Goal: Task Accomplishment & Management: Complete application form

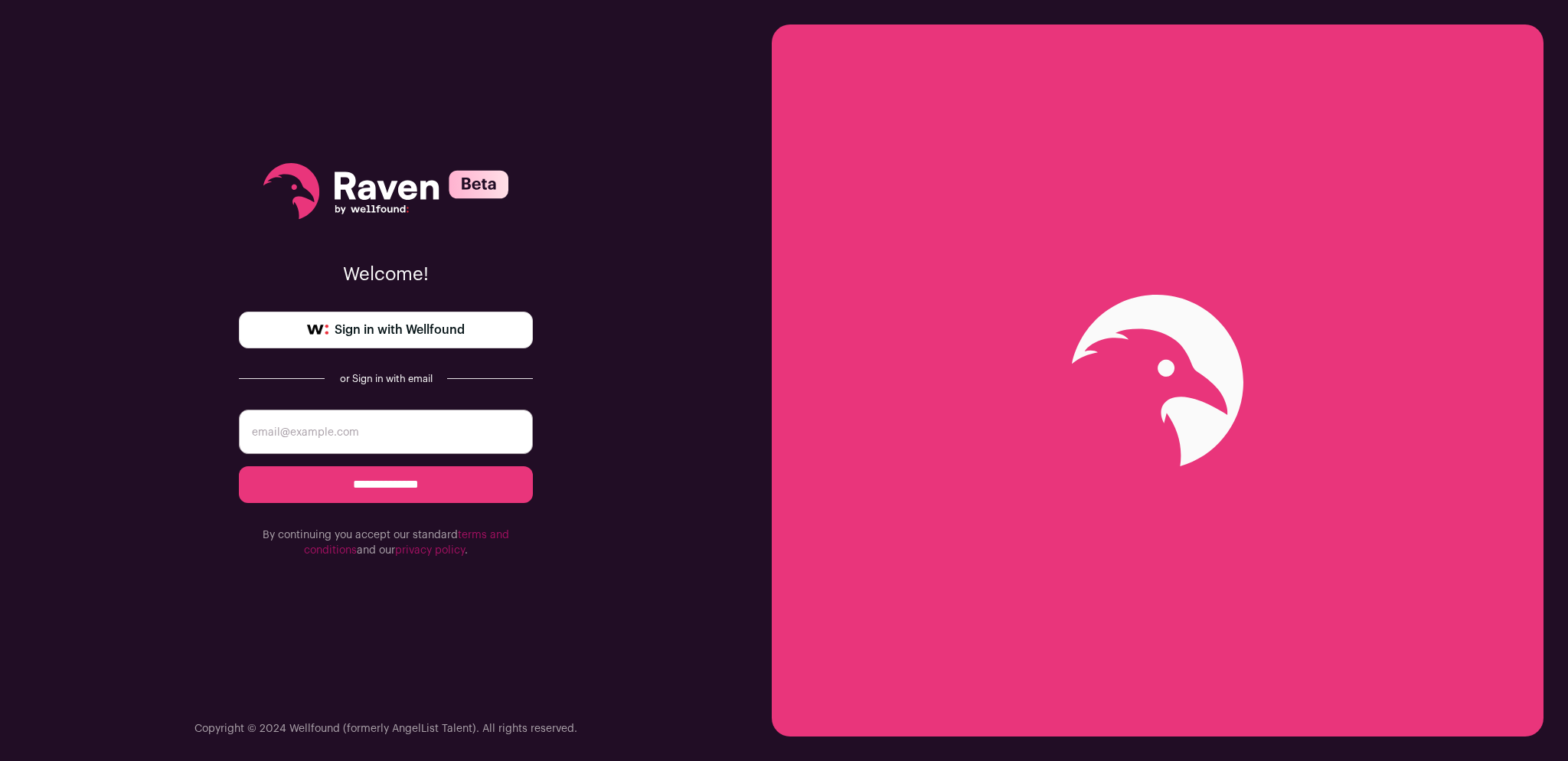
click at [410, 423] on input "email" at bounding box center [385, 432] width 294 height 44
type input "[PERSON_NAME][EMAIL_ADDRESS][PERSON_NAME][PERSON_NAME][DOMAIN_NAME]"
click at [421, 480] on input "**********" at bounding box center [385, 484] width 294 height 37
click at [350, 323] on span "Sign in with Wellfound" at bounding box center [399, 330] width 130 height 18
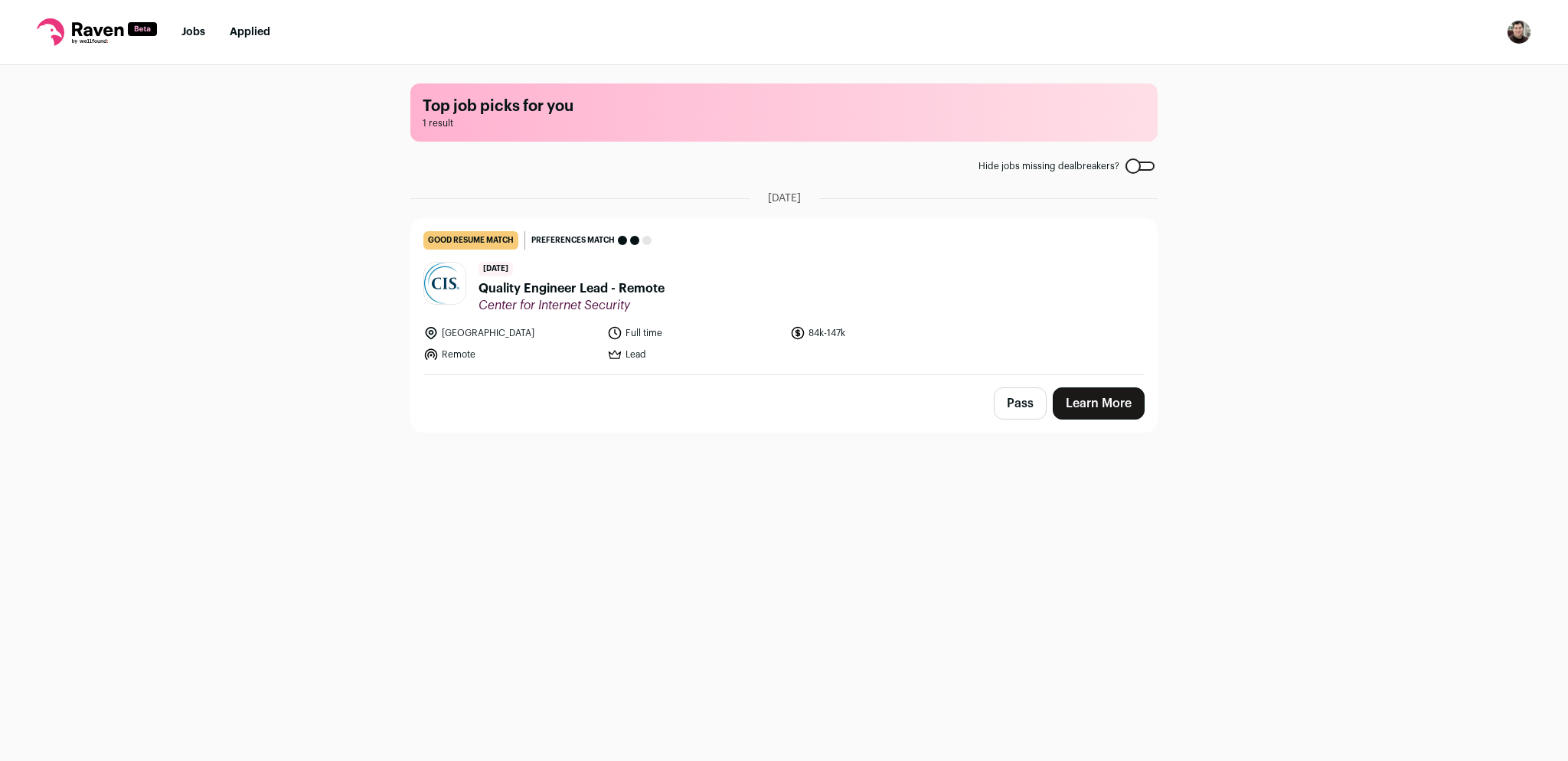
click at [593, 298] on span "Center for Internet Security" at bounding box center [572, 305] width 186 height 16
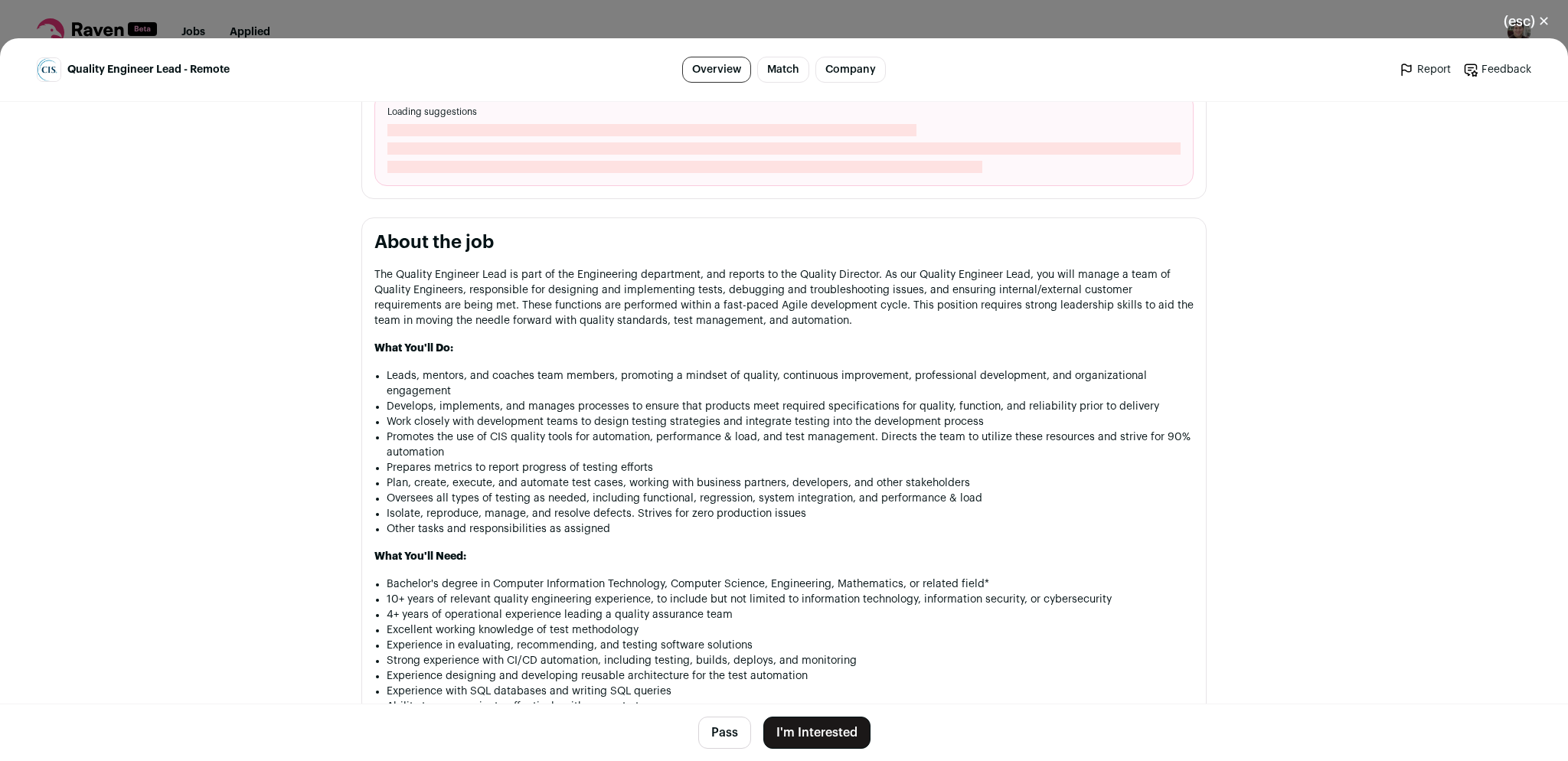
scroll to position [635, 0]
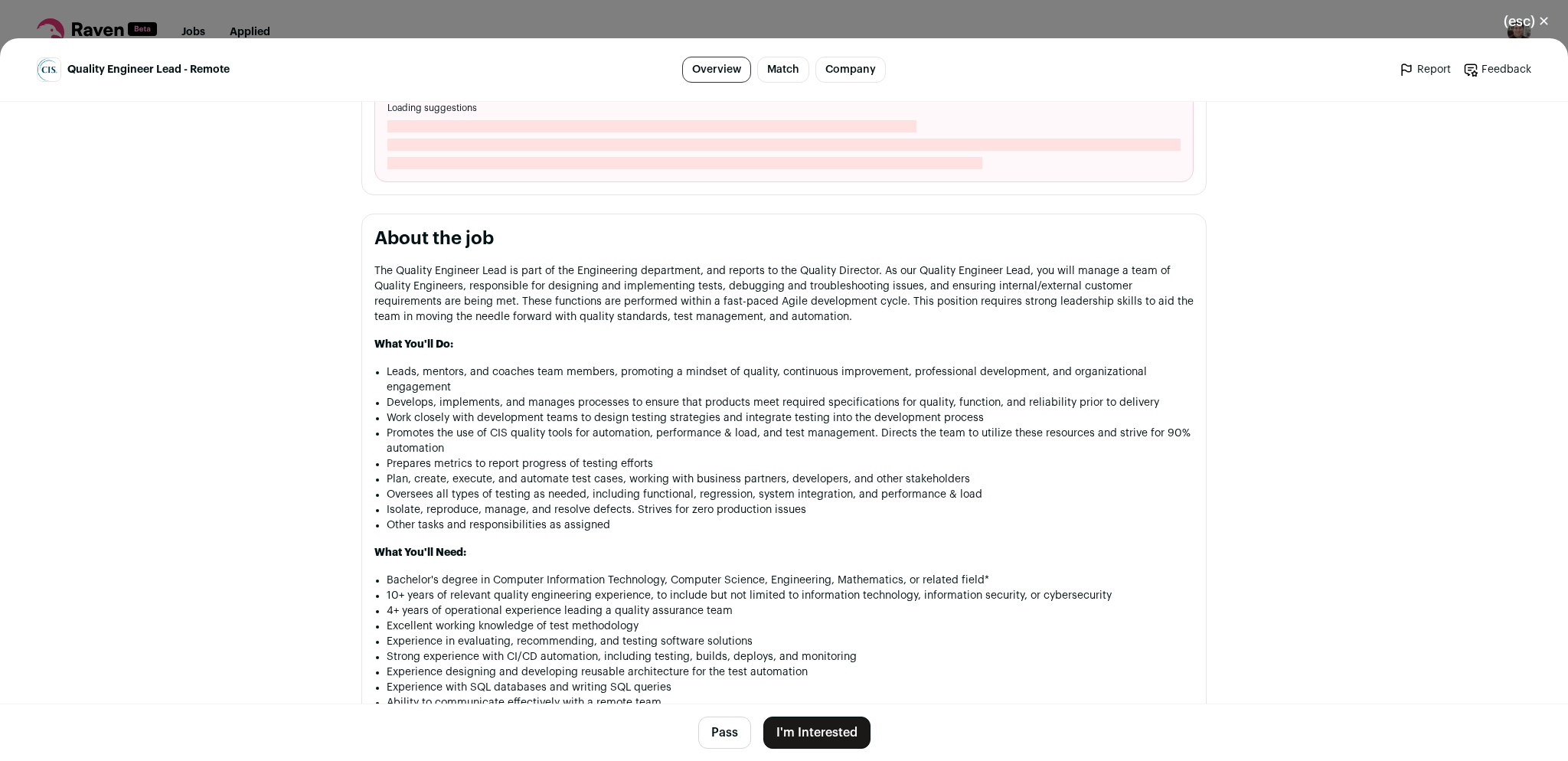
click at [724, 741] on button "Pass" at bounding box center [724, 732] width 53 height 32
